Goal: Transaction & Acquisition: Download file/media

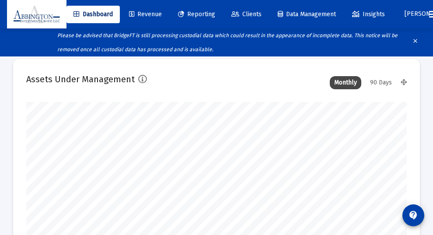
scroll to position [175, 380]
type input "[DATE]"
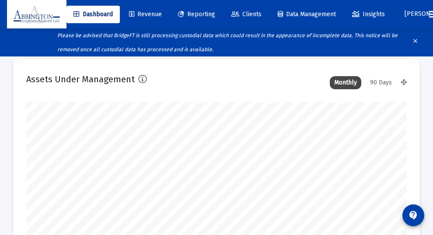
click at [375, 80] on div "90 Days" at bounding box center [380, 82] width 31 height 13
click at [207, 12] on span "Reporting" at bounding box center [196, 13] width 37 height 7
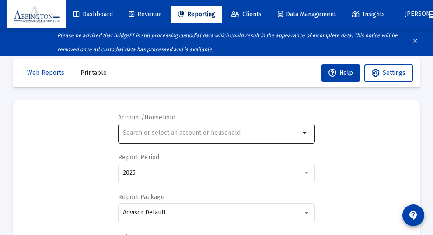
click at [146, 127] on div at bounding box center [211, 132] width 177 height 21
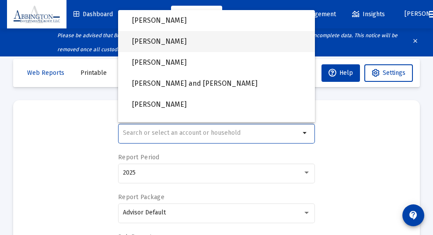
scroll to position [625, 0]
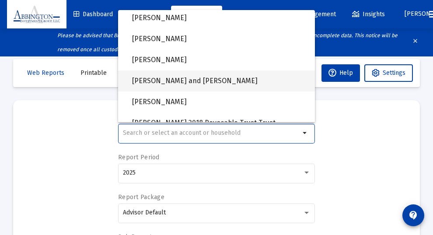
click at [173, 77] on span "[PERSON_NAME] and [PERSON_NAME]" at bounding box center [220, 80] width 176 height 21
type input "[PERSON_NAME] and [PERSON_NAME]"
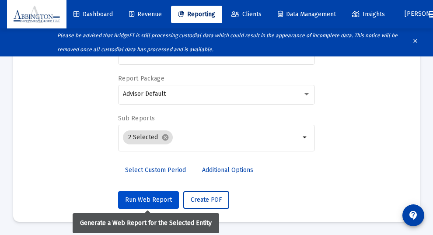
scroll to position [118, 0]
click at [148, 196] on span "Run Web Report" at bounding box center [148, 199] width 47 height 7
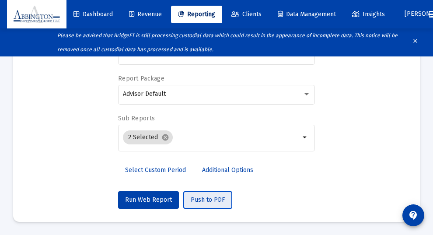
click at [199, 198] on span "Push to PDF" at bounding box center [208, 199] width 34 height 7
click at [201, 199] on span "Push to PDF" at bounding box center [208, 199] width 34 height 7
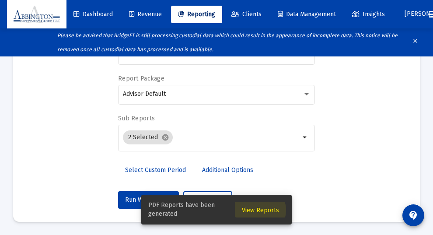
click at [260, 210] on span "View Reports" at bounding box center [260, 209] width 37 height 7
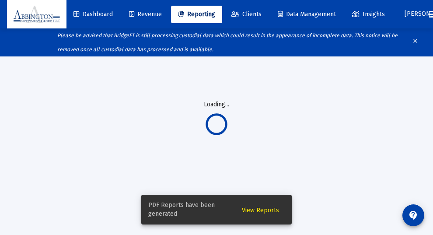
scroll to position [46, 0]
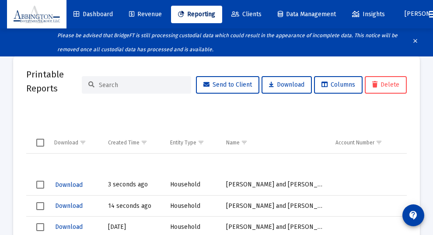
click at [63, 184] on span "Download" at bounding box center [69, 184] width 28 height 7
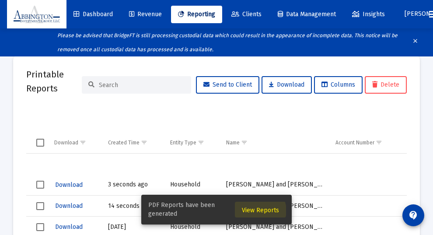
click at [260, 210] on span "View Reports" at bounding box center [260, 209] width 37 height 7
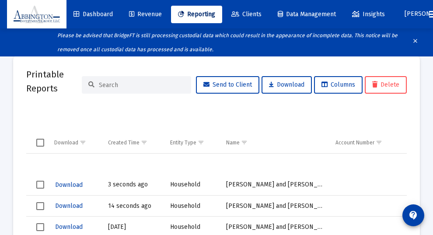
click at [67, 183] on span "Download" at bounding box center [69, 184] width 28 height 7
